Goal: Information Seeking & Learning: Learn about a topic

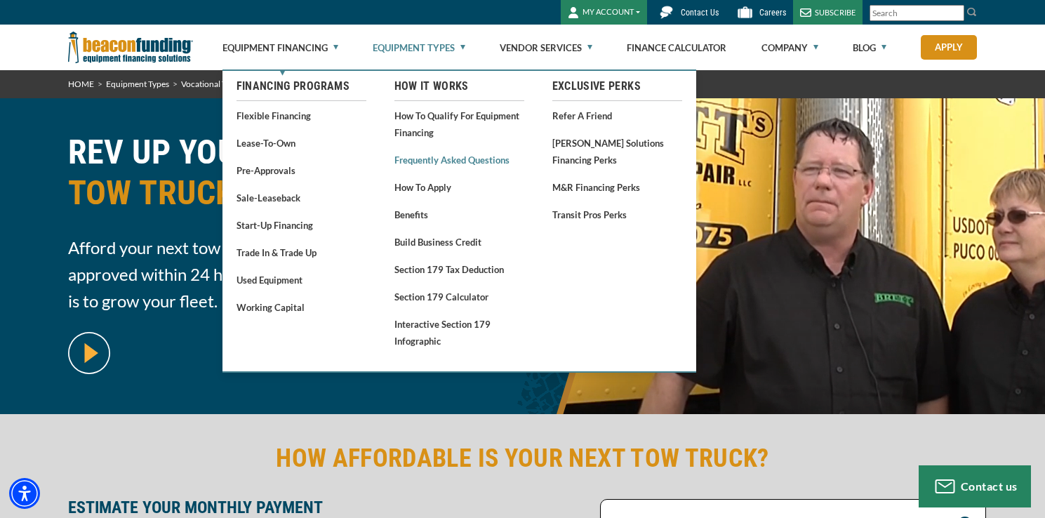
click at [419, 162] on link "Frequently Asked Questions" at bounding box center [460, 160] width 130 height 18
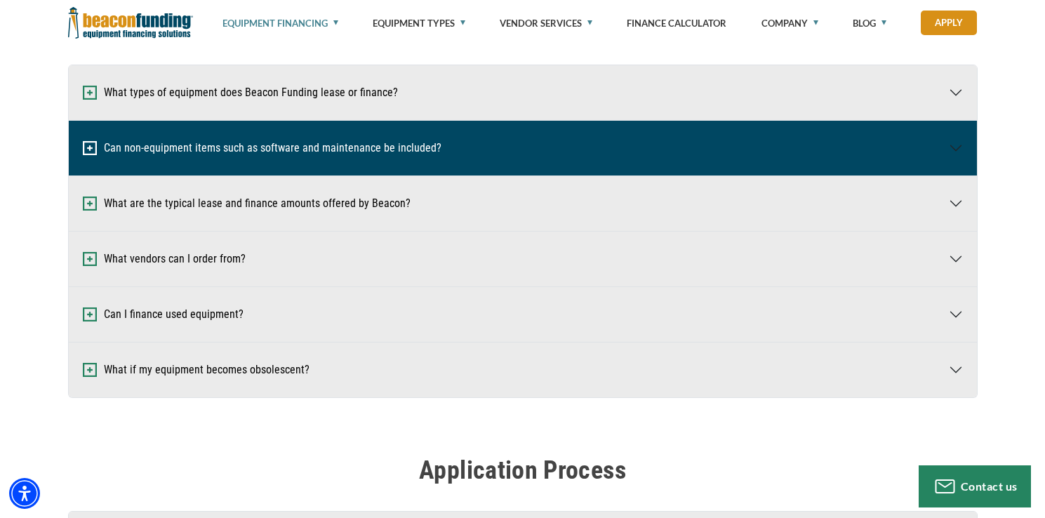
scroll to position [223, 0]
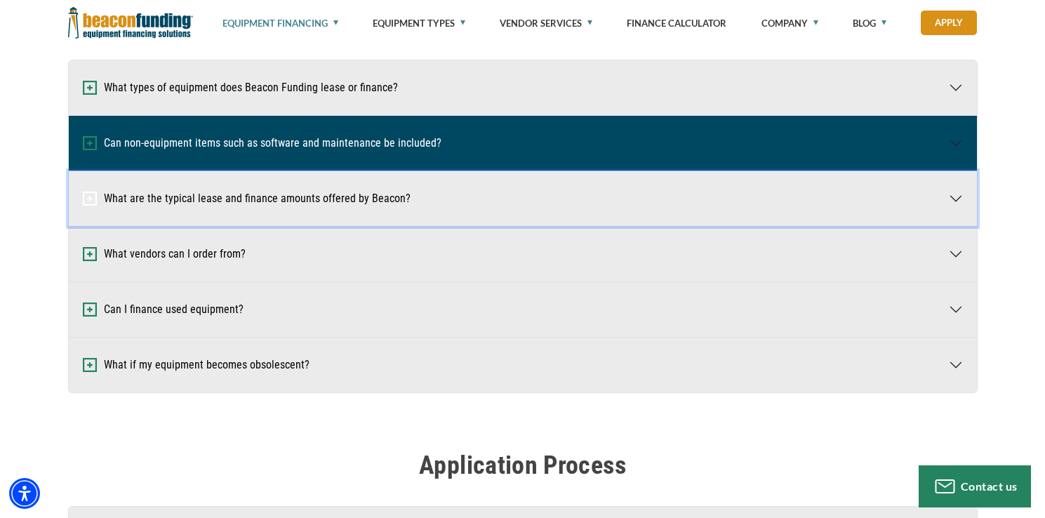
click at [409, 209] on button "What are the typical lease and finance amounts offered by Beacon?" at bounding box center [523, 198] width 908 height 55
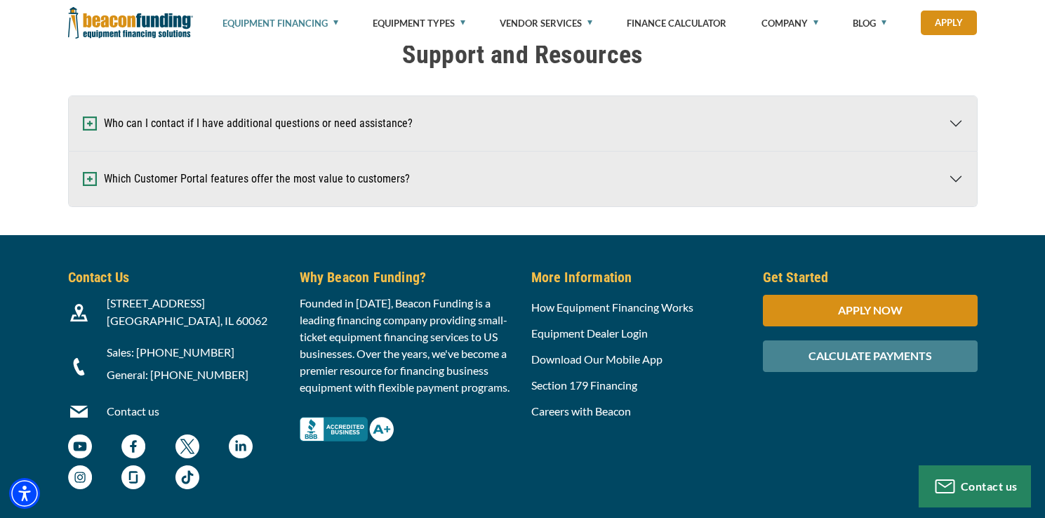
scroll to position [2912, 0]
